Goal: Transaction & Acquisition: Purchase product/service

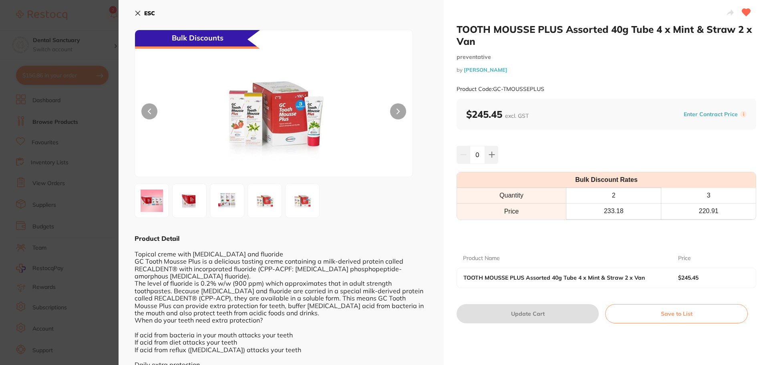
click at [136, 9] on button "ESC" at bounding box center [145, 13] width 20 height 14
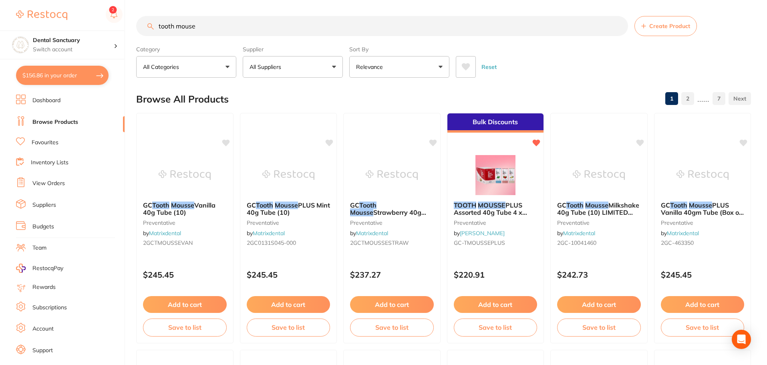
click at [78, 75] on button "$156.86 in your order" at bounding box center [62, 75] width 93 height 19
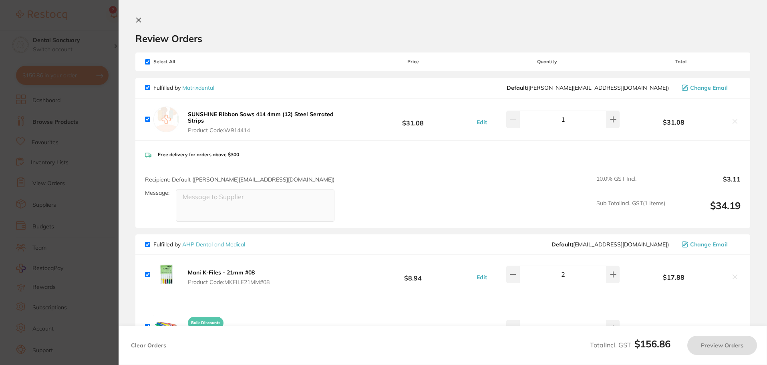
checkbox input "true"
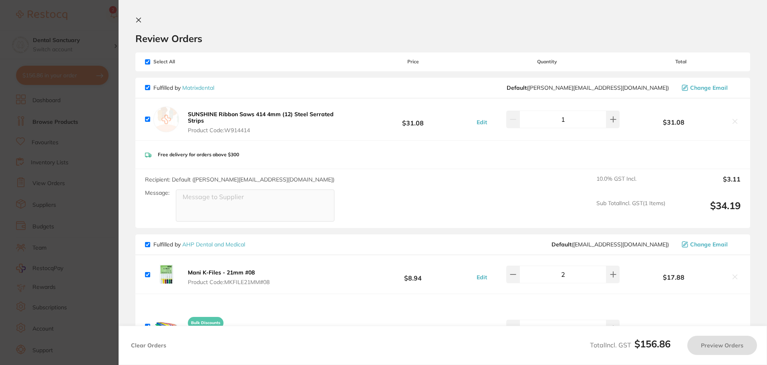
checkbox input "true"
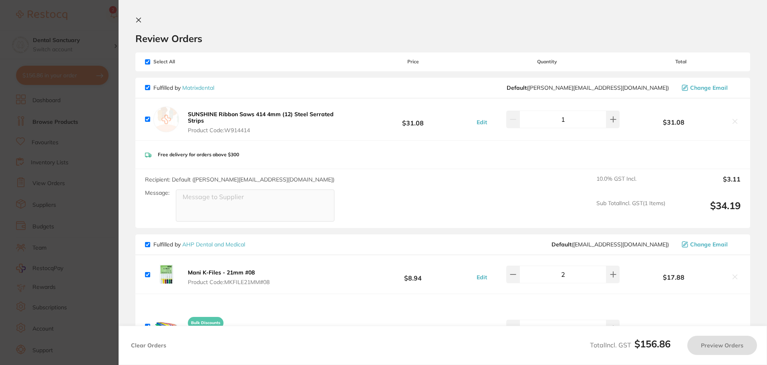
checkbox input "true"
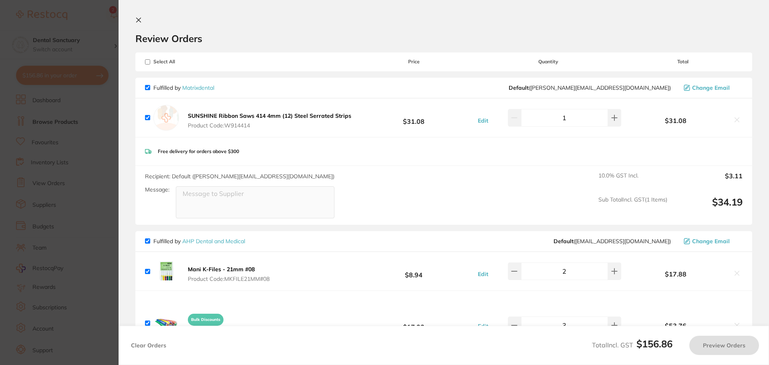
checkbox input "true"
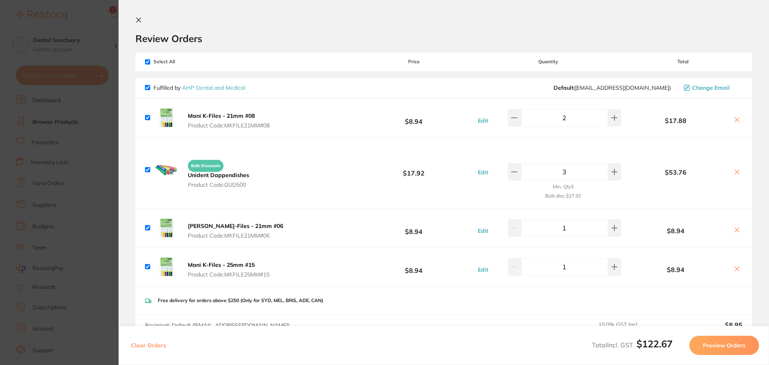
click at [143, 21] on button at bounding box center [140, 21] width 10 height 8
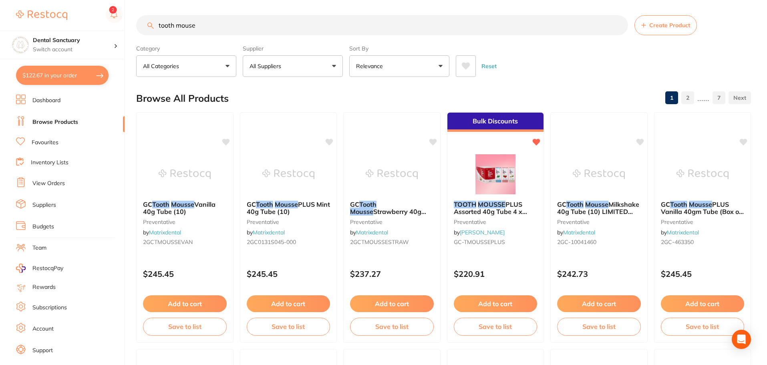
click at [485, 214] on span "PLUS Assorted 40g Tube 4 x Mint & Straw 2 x Van" at bounding box center [490, 211] width 73 height 23
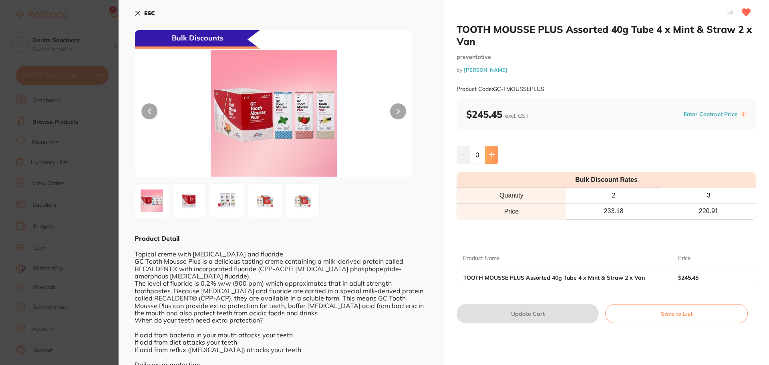
click at [495, 161] on button at bounding box center [491, 155] width 13 height 18
click at [489, 156] on icon at bounding box center [492, 154] width 6 height 6
type input "2"
click at [522, 319] on button "Update Cart" at bounding box center [528, 313] width 142 height 19
checkbox input "false"
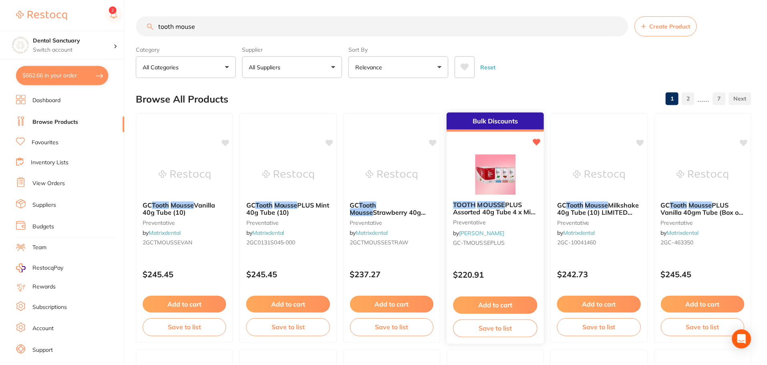
scroll to position [1, 0]
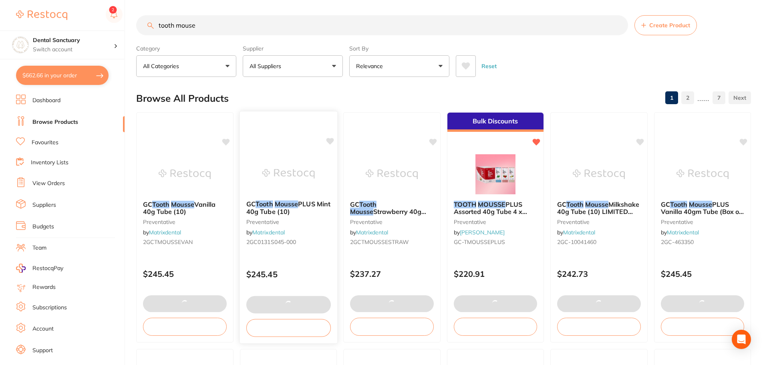
type textarea "URGENT ORDER NEED BY 5pm [DATE]"
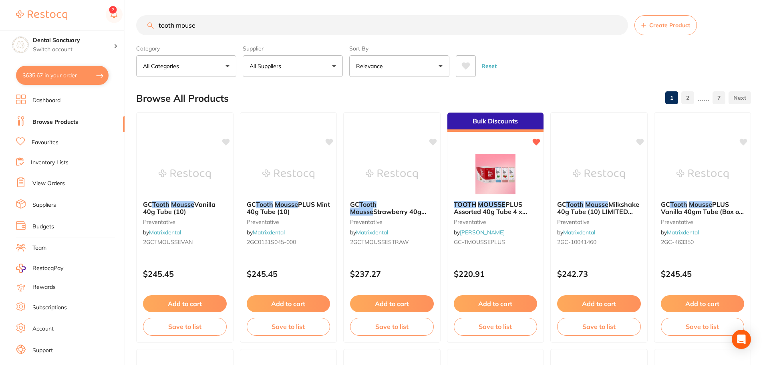
click at [54, 141] on link "Favourites" at bounding box center [45, 143] width 27 height 8
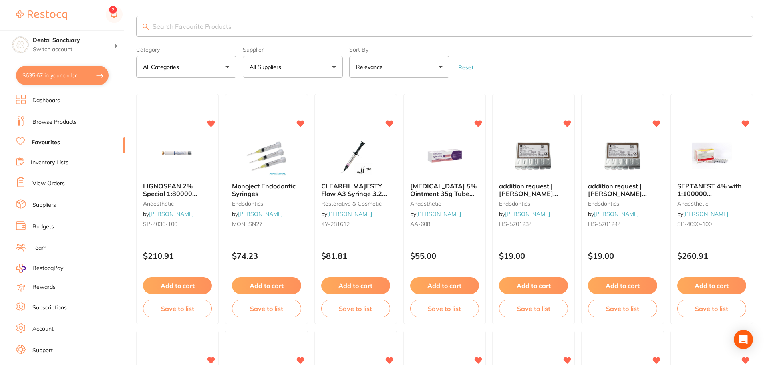
click at [177, 27] on input "search" at bounding box center [444, 26] width 617 height 21
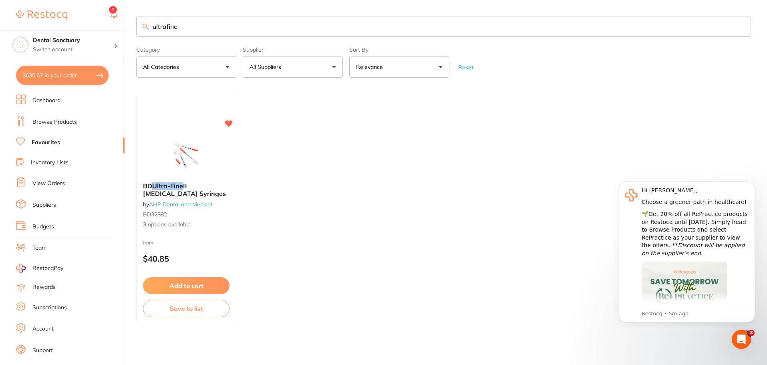
type input "ultrafine"
